Goal: Information Seeking & Learning: Learn about a topic

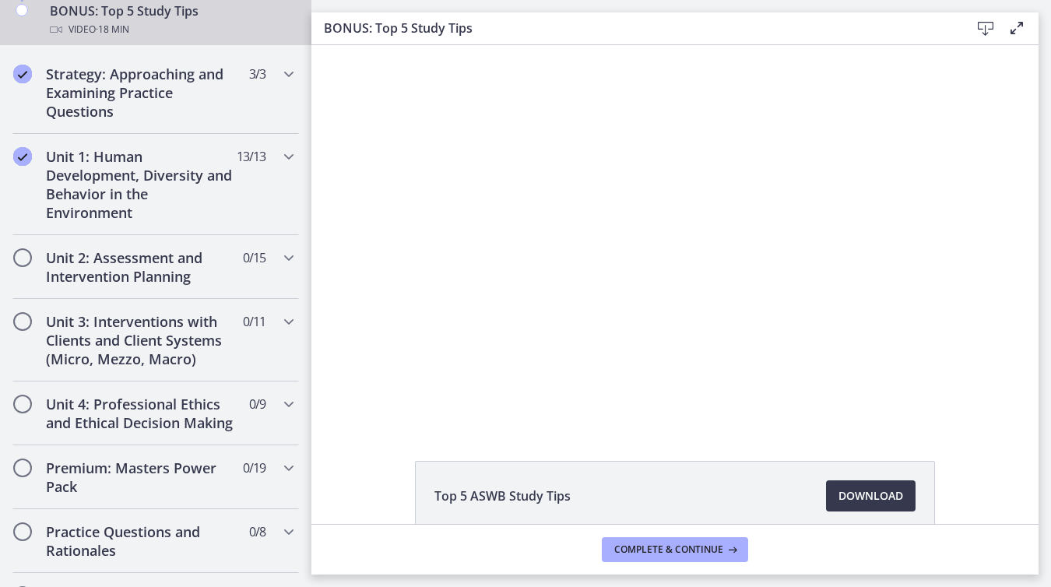
scroll to position [917, 0]
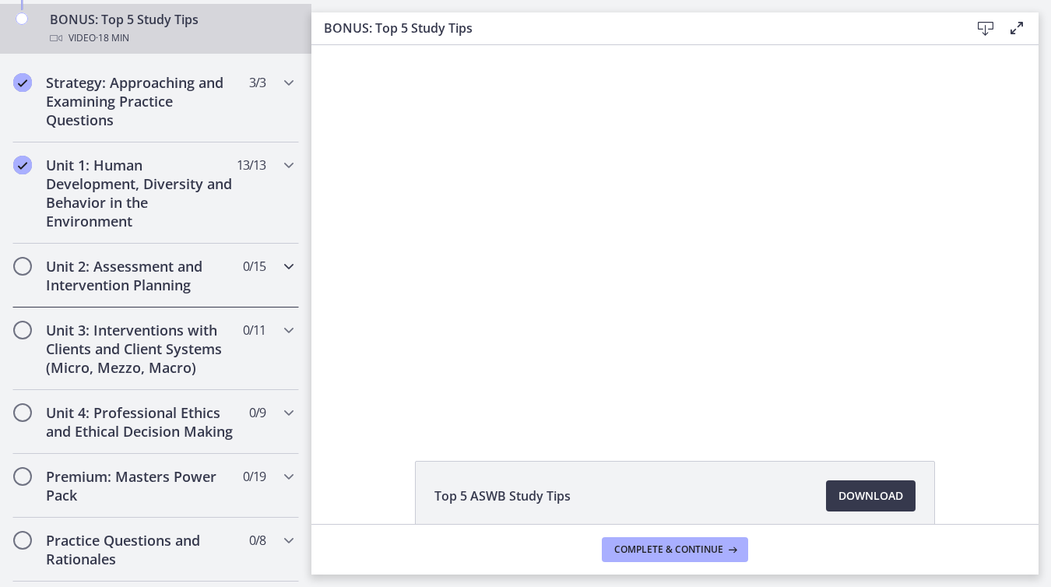
click at [188, 276] on h2 "Unit 2: Assessment and Intervention Planning" at bounding box center [141, 275] width 190 height 37
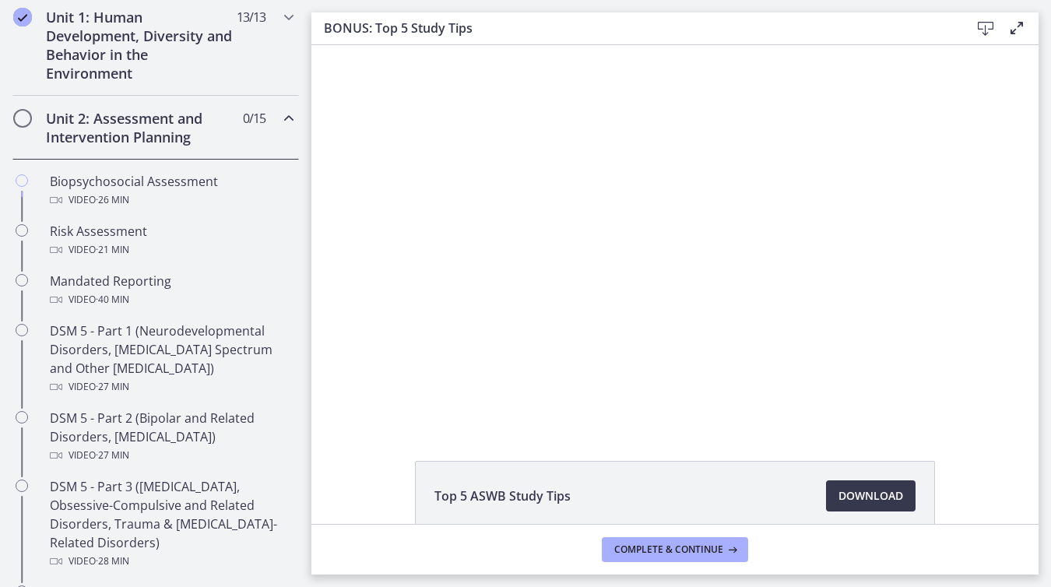
scroll to position [447, 0]
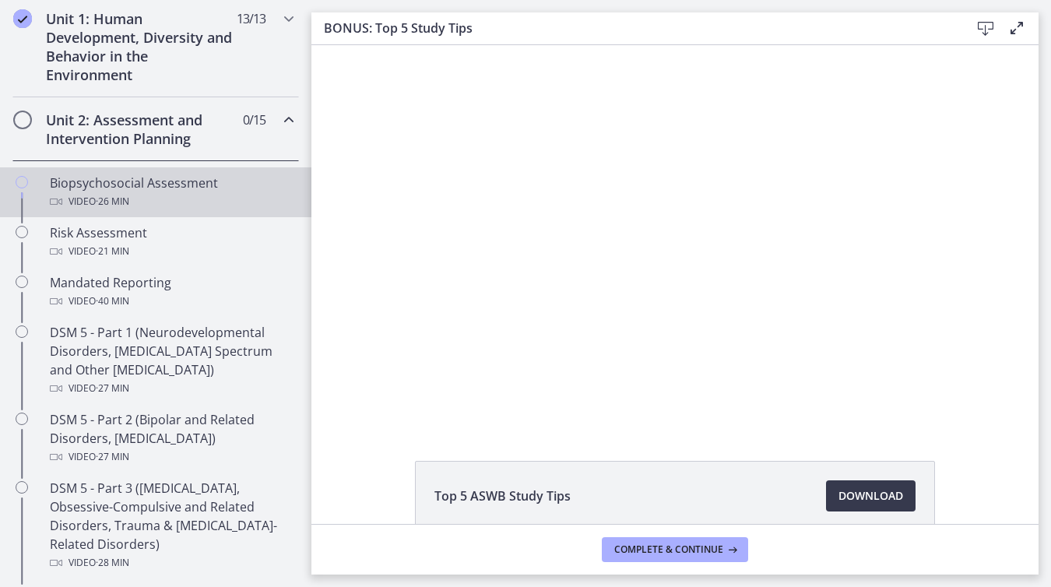
click at [192, 192] on div "Video · 26 min" at bounding box center [171, 201] width 243 height 19
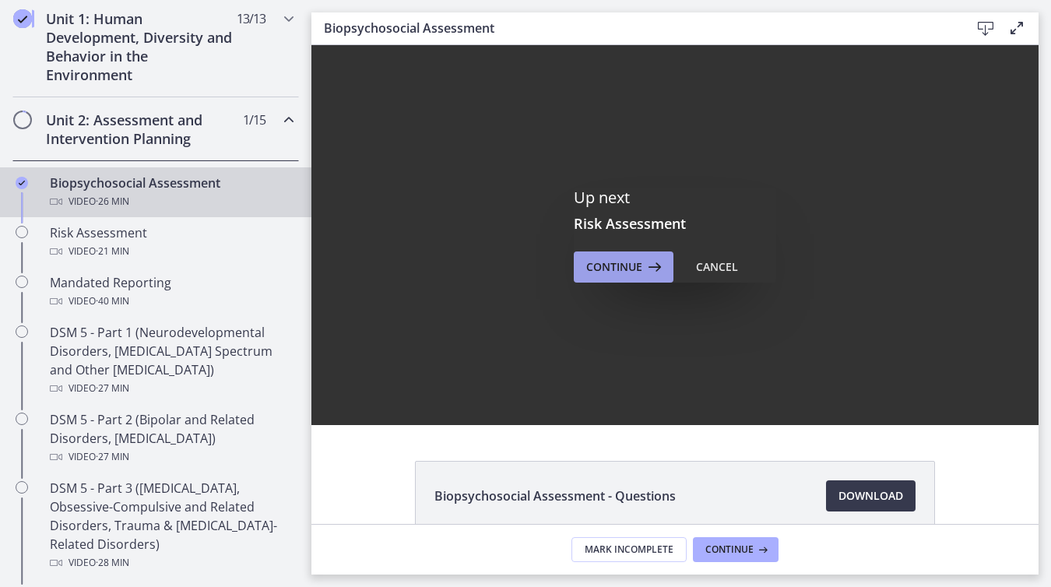
click at [651, 272] on icon at bounding box center [653, 267] width 22 height 19
